Goal: Task Accomplishment & Management: Use online tool/utility

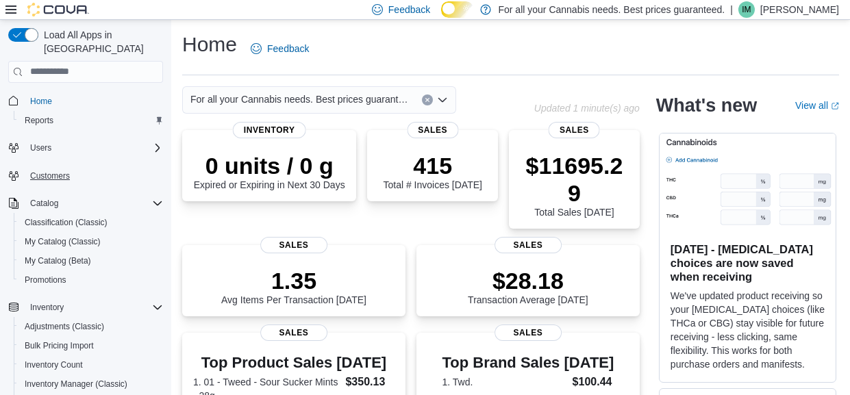
scroll to position [251, 0]
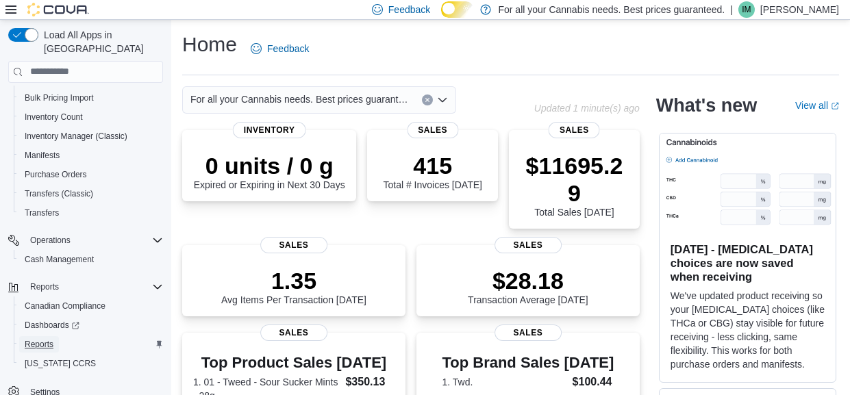
click at [47, 339] on span "Reports" at bounding box center [39, 344] width 29 height 11
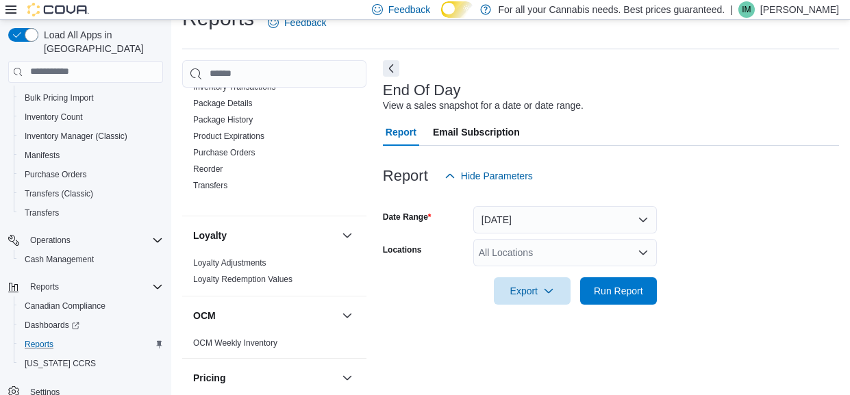
scroll to position [554, 0]
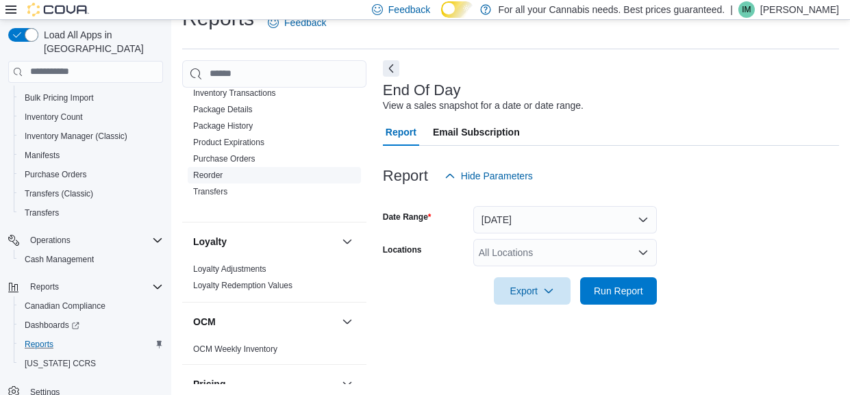
click at [222, 180] on link "Reorder" at bounding box center [207, 175] width 29 height 10
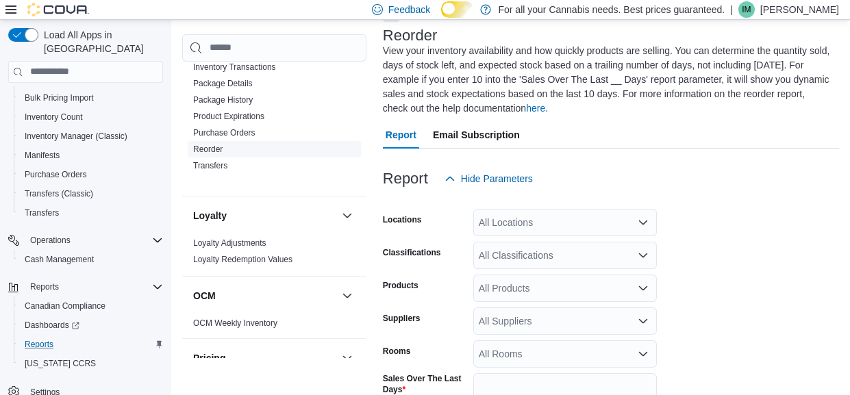
scroll to position [94, 0]
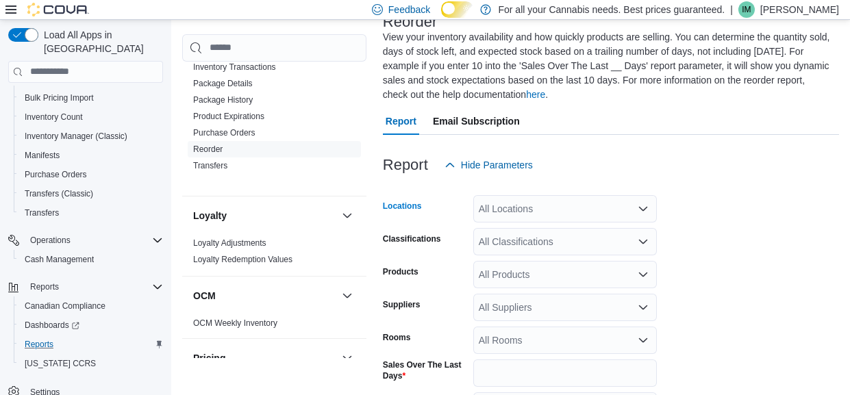
click at [491, 208] on div "All Locations" at bounding box center [564, 208] width 183 height 27
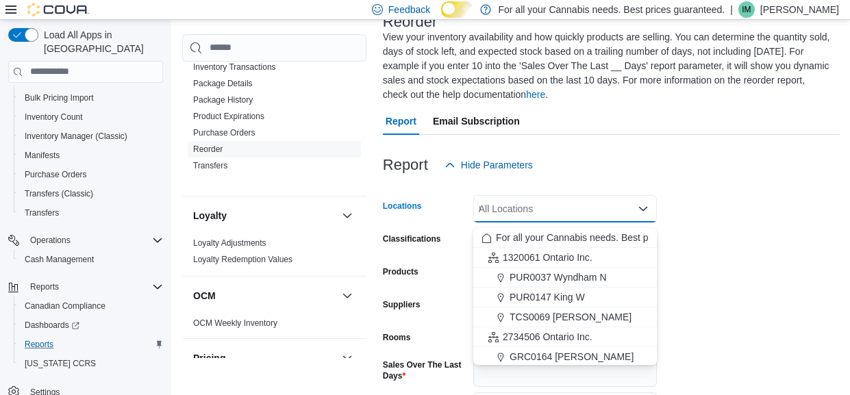
click at [491, 208] on div "All Locations * Combo box. Selected. Combo box input. All Locations. Type some …" at bounding box center [564, 208] width 183 height 27
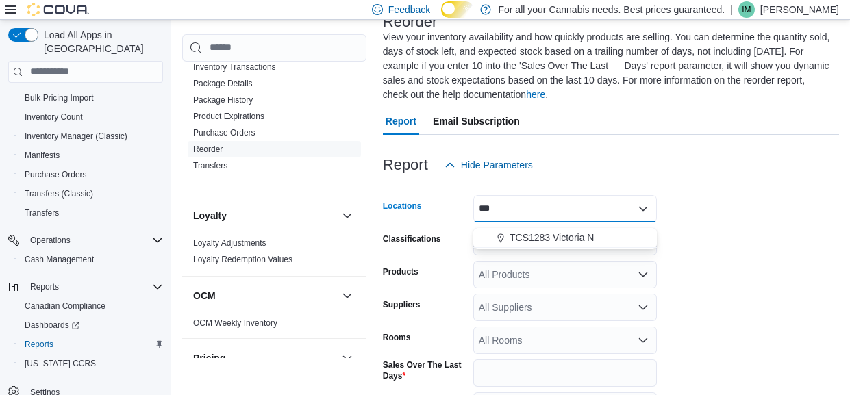
type input "***"
click at [518, 236] on span "TCS1283 Victoria N" at bounding box center [551, 238] width 84 height 14
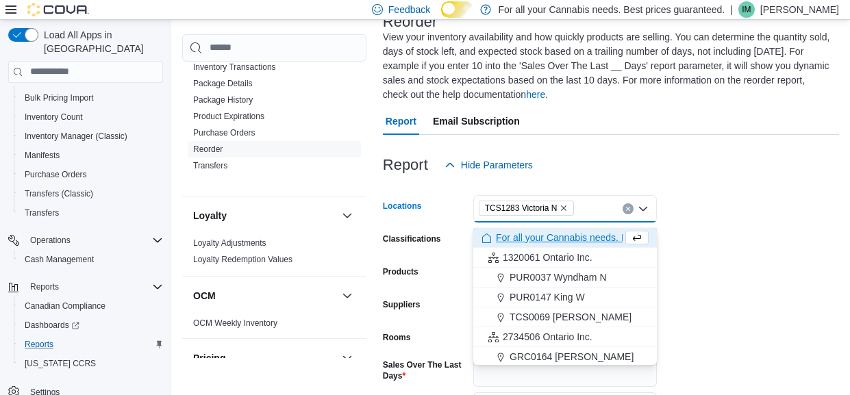
click at [747, 294] on form "Locations TCS1283 Victoria N Combo box. Selected. TCS1283 Victoria N. Press Bac…" at bounding box center [611, 348] width 456 height 338
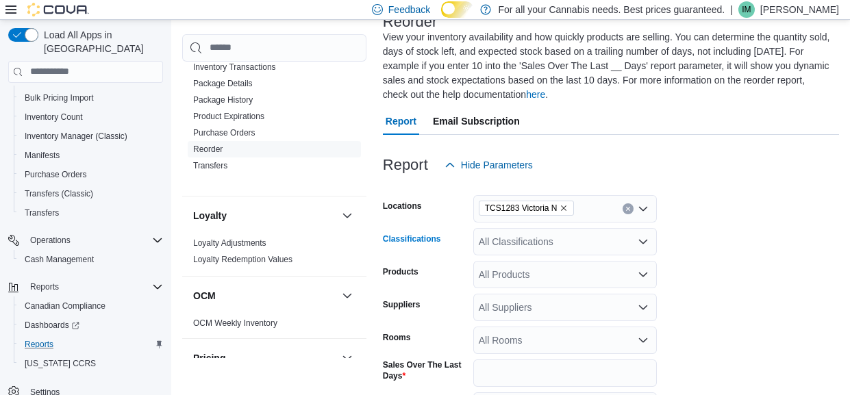
click at [537, 249] on div "All Classifications" at bounding box center [564, 241] width 183 height 27
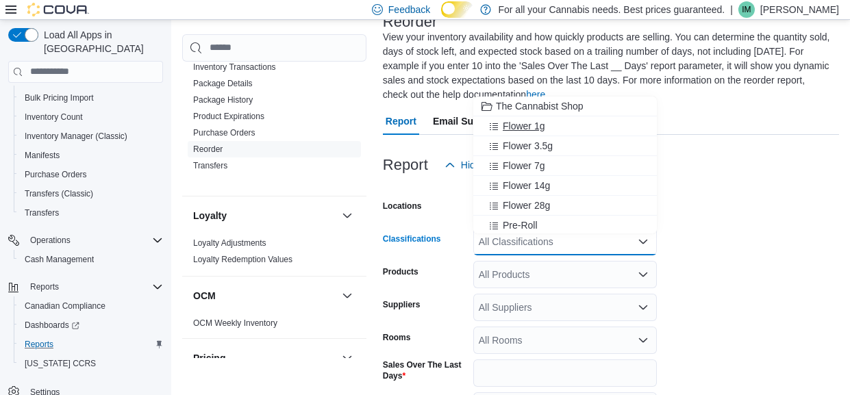
click at [538, 135] on button "Flower 1g" at bounding box center [564, 126] width 183 height 20
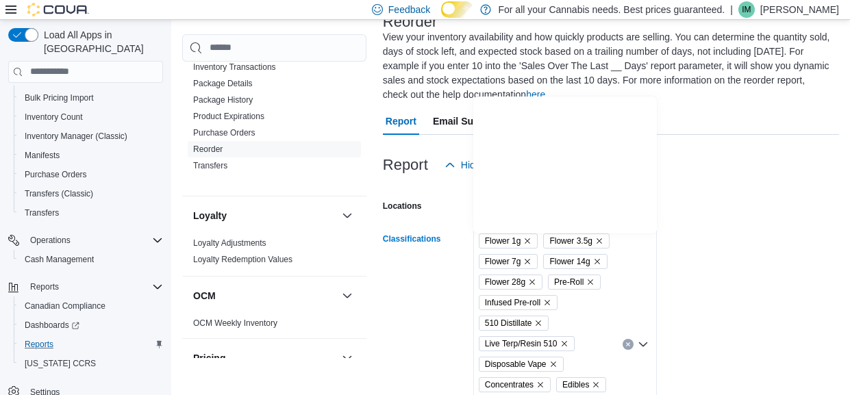
scroll to position [0, 0]
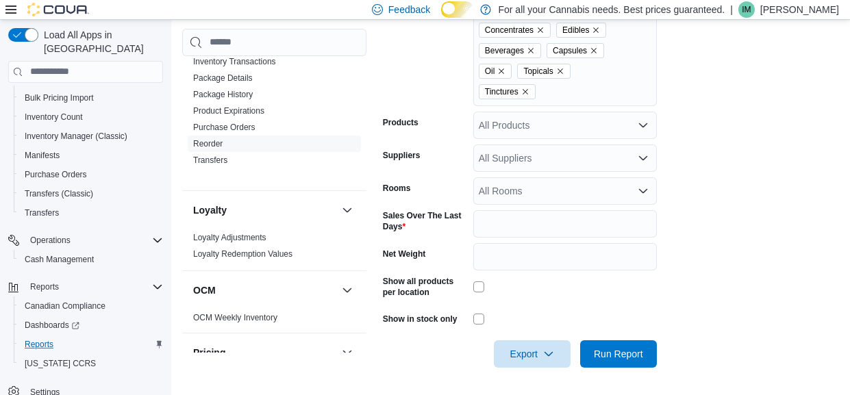
scroll to position [497, 0]
click at [553, 352] on icon "button" at bounding box center [548, 353] width 11 height 11
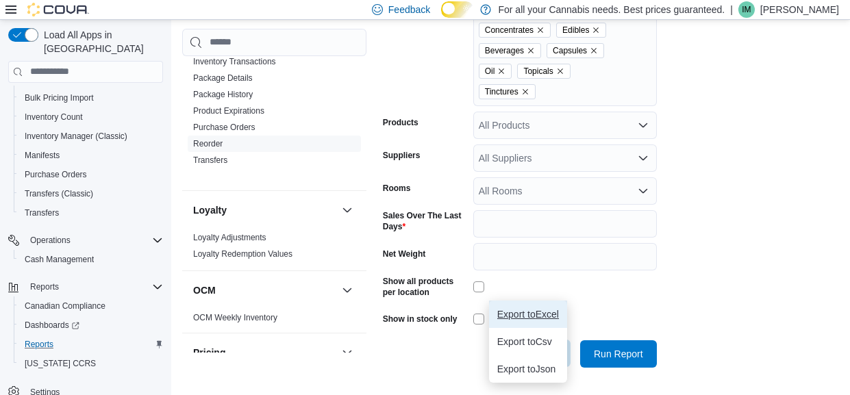
click at [552, 309] on span "Export to Excel" at bounding box center [528, 314] width 62 height 11
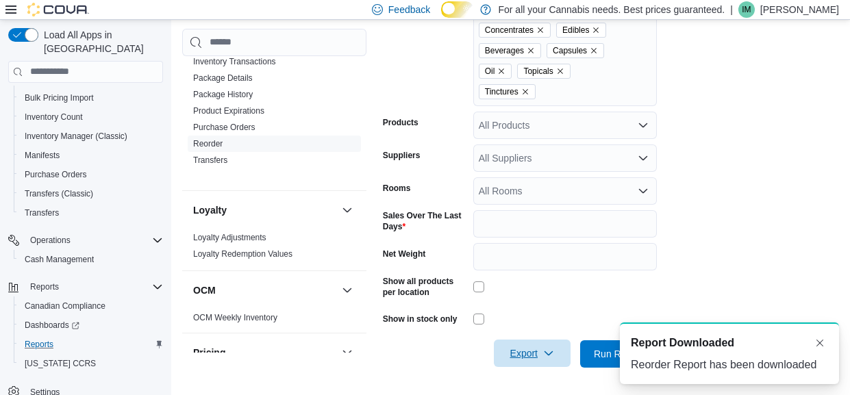
scroll to position [0, 0]
